Goal: Information Seeking & Learning: Learn about a topic

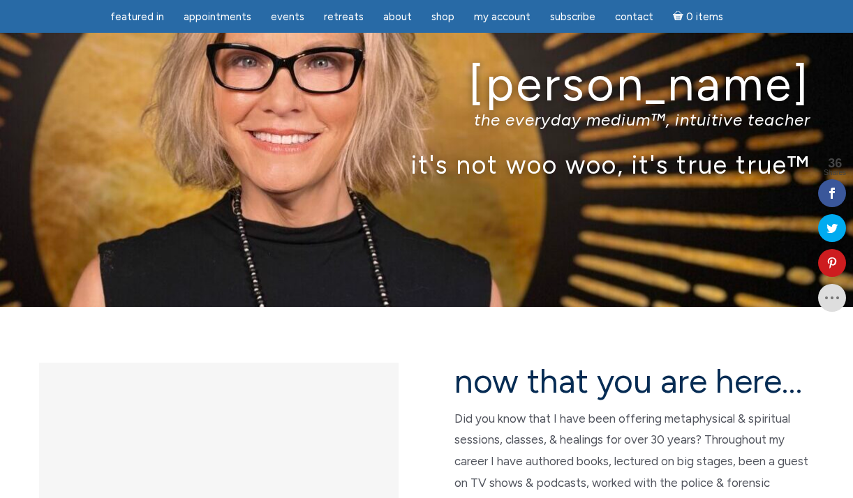
scroll to position [83, 0]
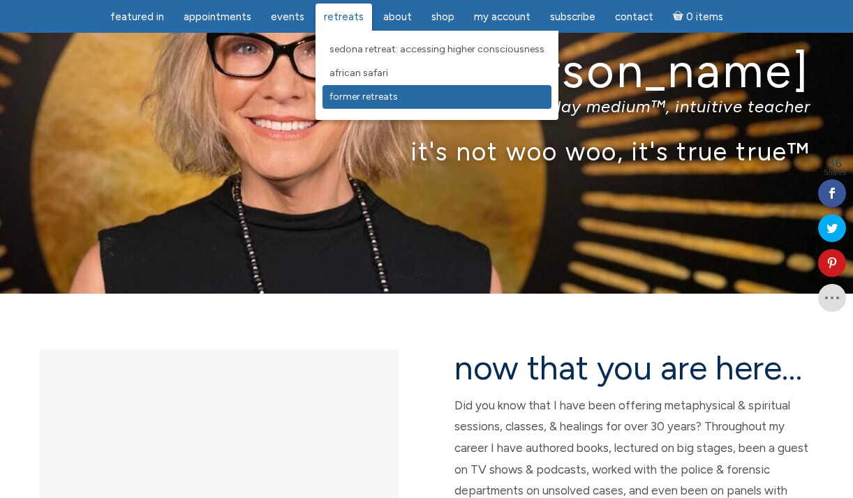
click at [349, 100] on span "Former Retreats" at bounding box center [363, 97] width 68 height 12
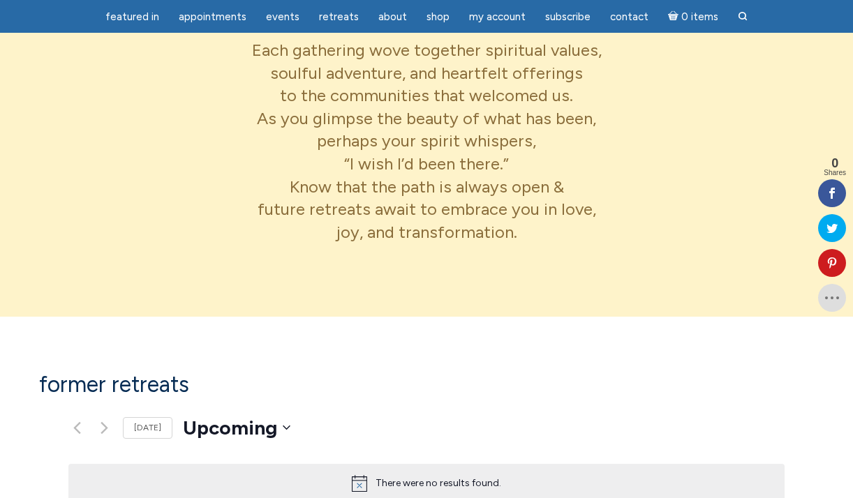
scroll to position [575, 0]
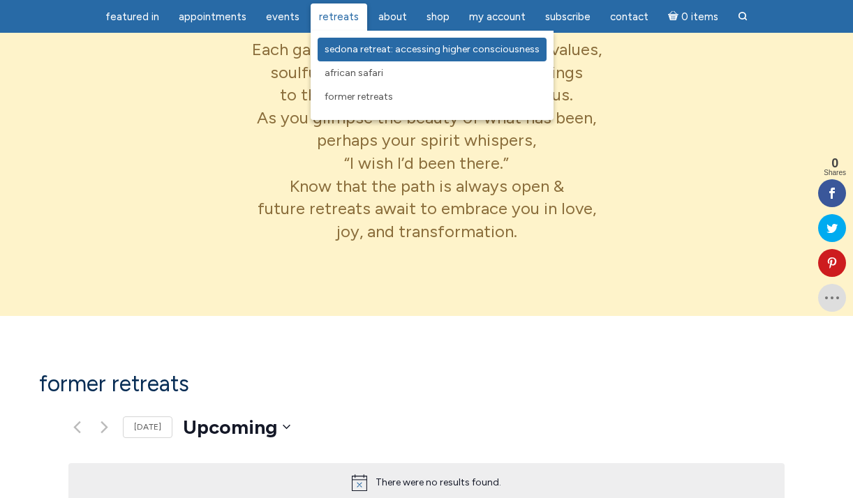
click at [336, 50] on span "Sedona Retreat: Accessing Higher Consciousness" at bounding box center [431, 49] width 215 height 12
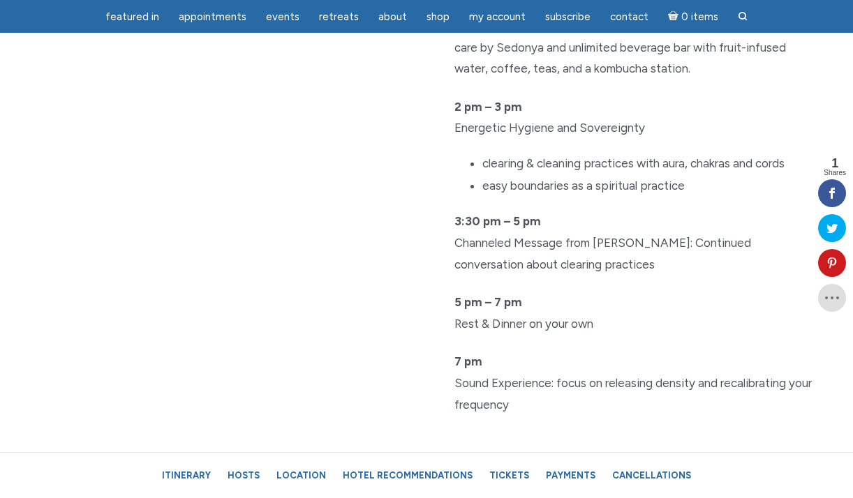
scroll to position [2878, 0]
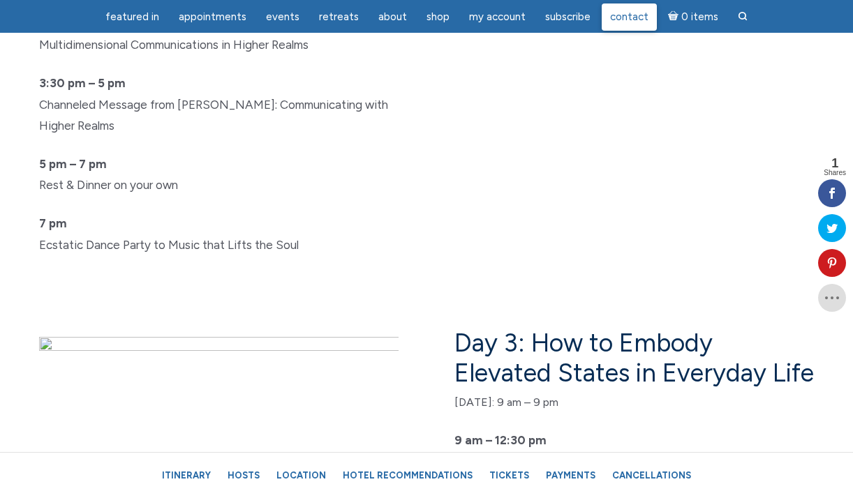
scroll to position [3590, 0]
